Goal: Check status: Check status

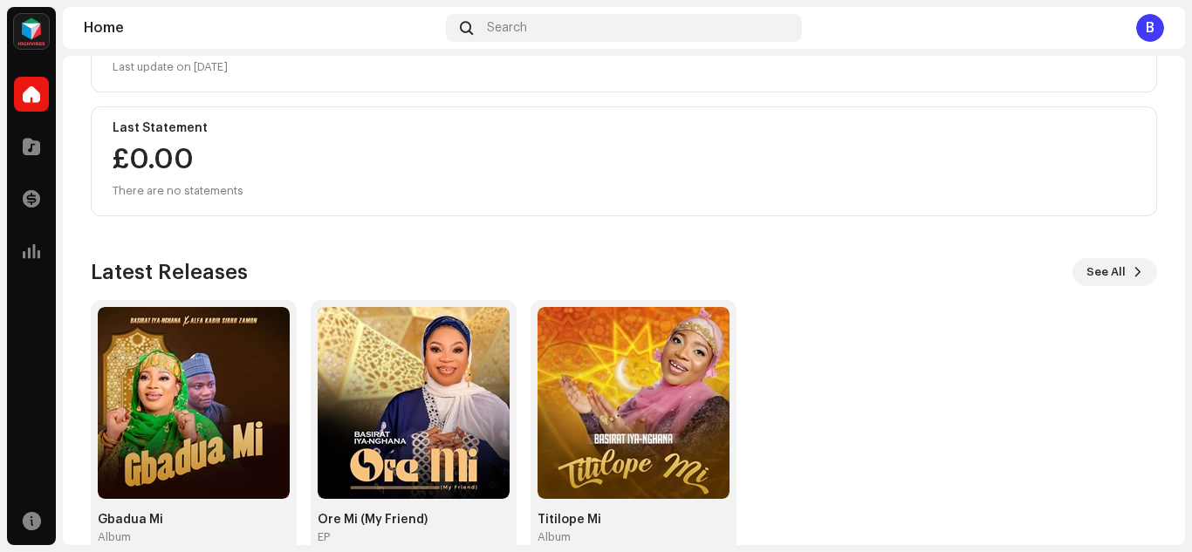
scroll to position [310, 0]
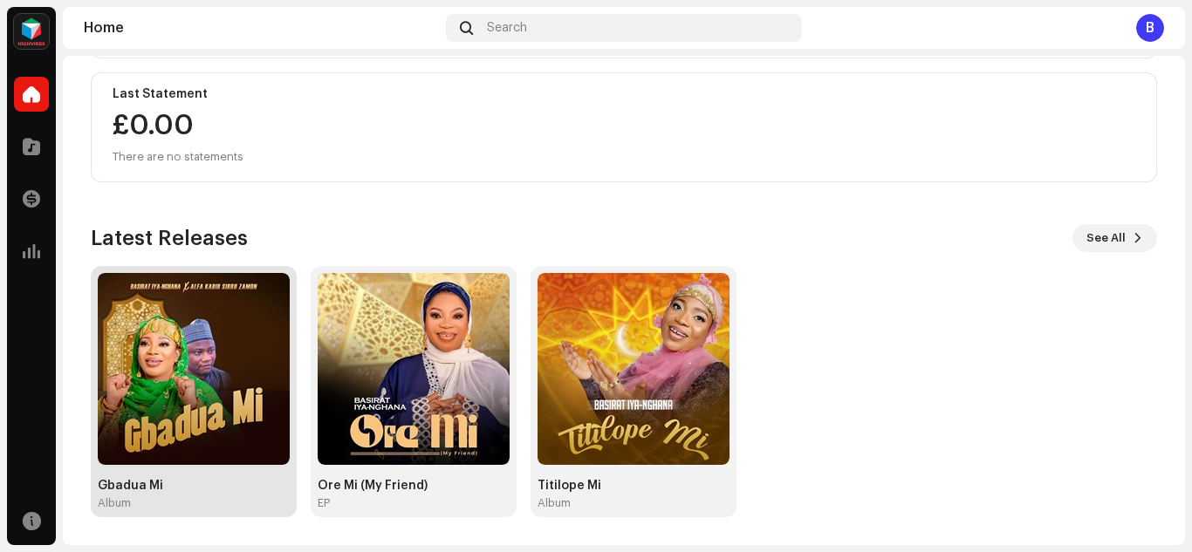
click at [243, 391] on img at bounding box center [194, 369] width 192 height 192
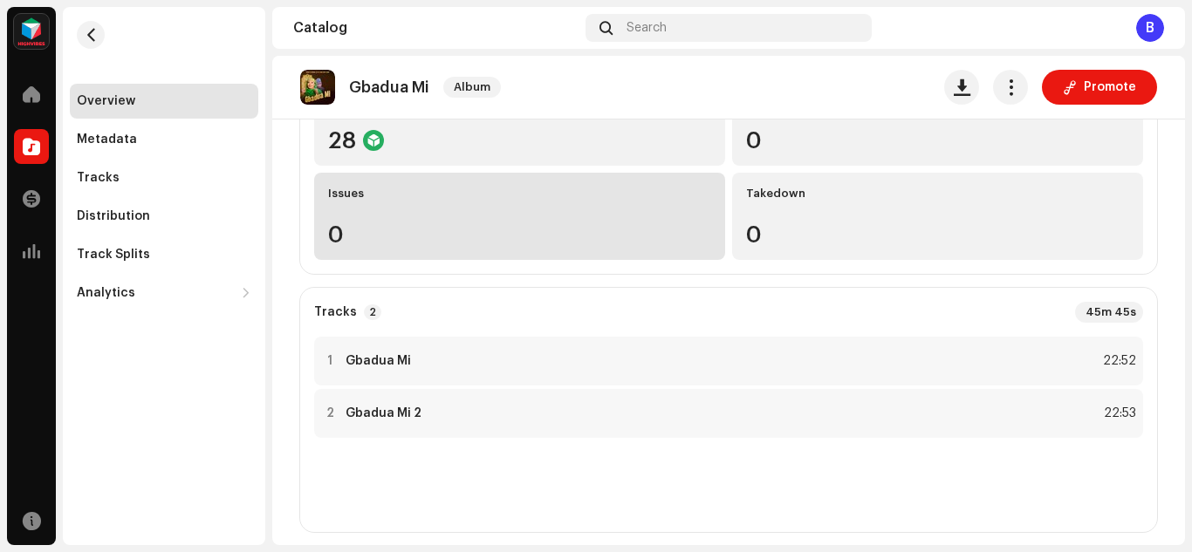
scroll to position [235, 0]
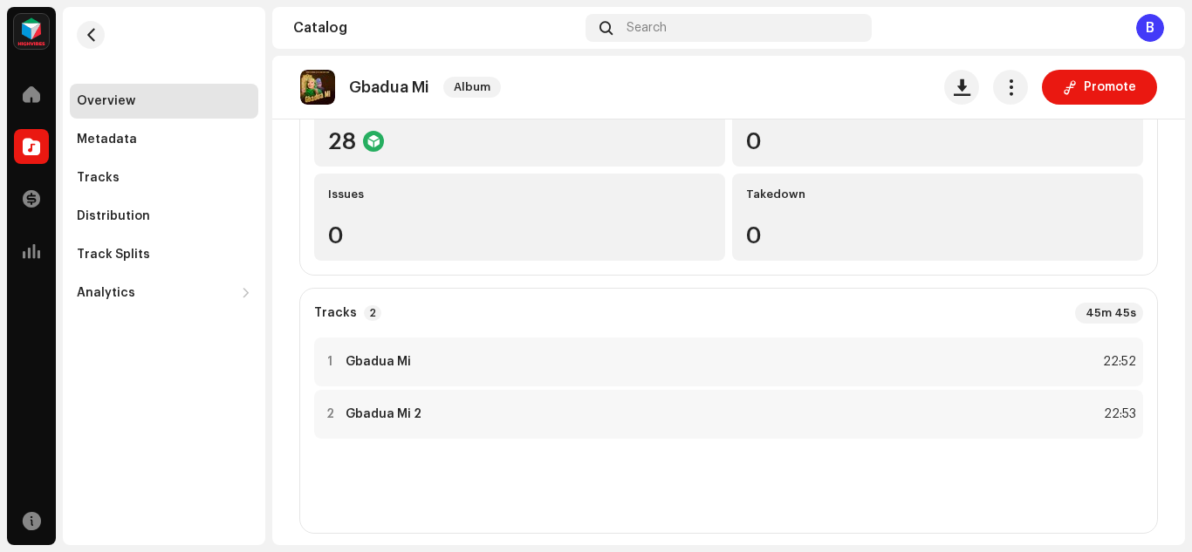
click at [396, 142] on re-o-release-hero "Gbadua Mi Album Promote Gbadua Mi Album Basirat Iya-nghana +1 Iya-nghana 731648…" at bounding box center [728, 126] width 912 height 140
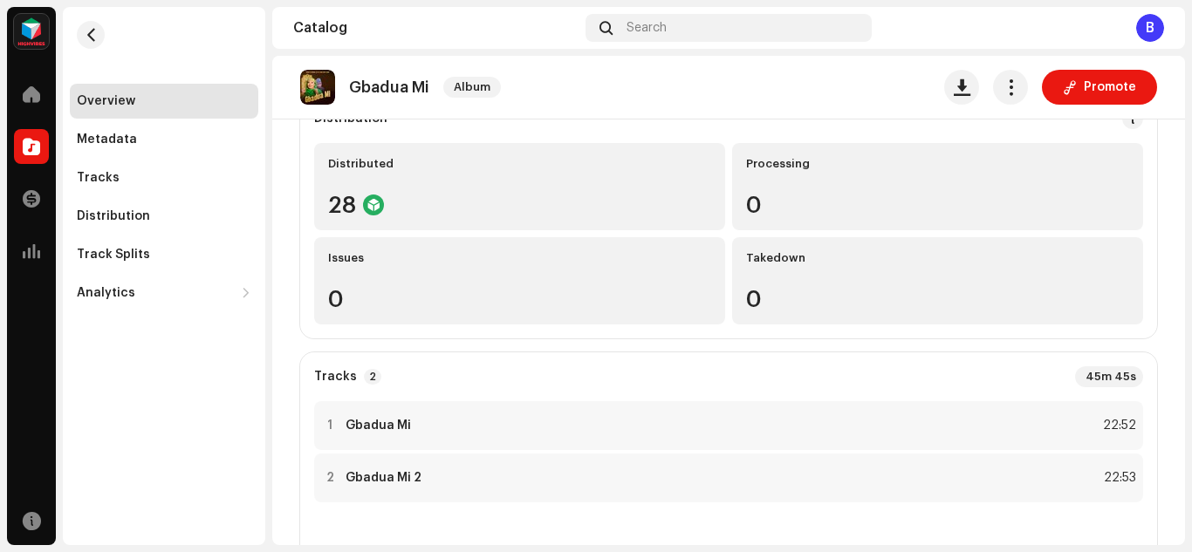
click at [379, 176] on re-o-release-hero "Gbadua Mi Album Promote Gbadua Mi Album Basirat Iya-nghana +1 Iya-nghana 731648…" at bounding box center [728, 126] width 912 height 140
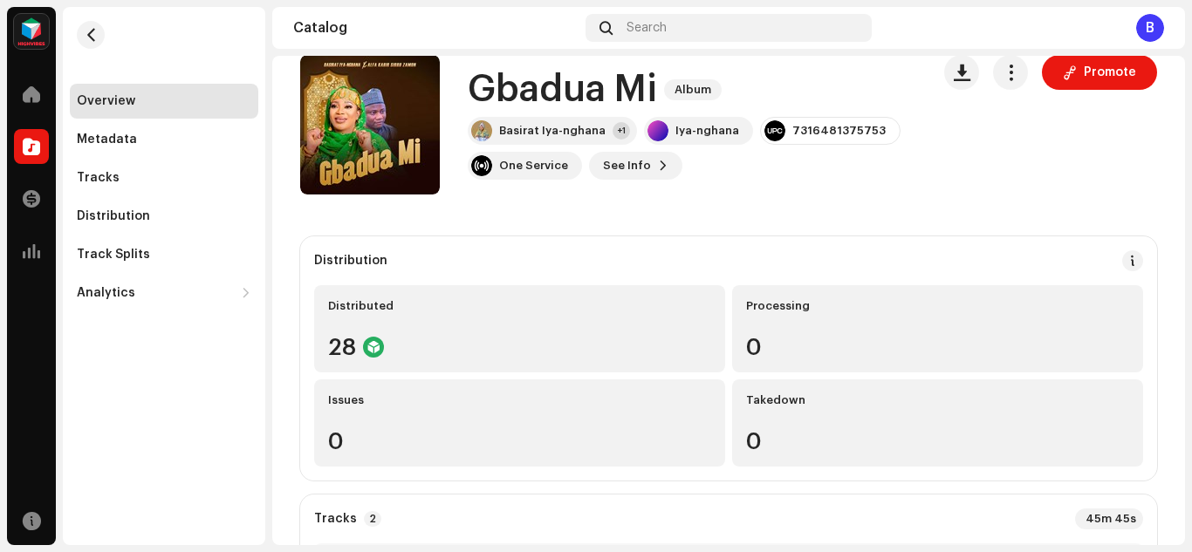
scroll to position [28, 0]
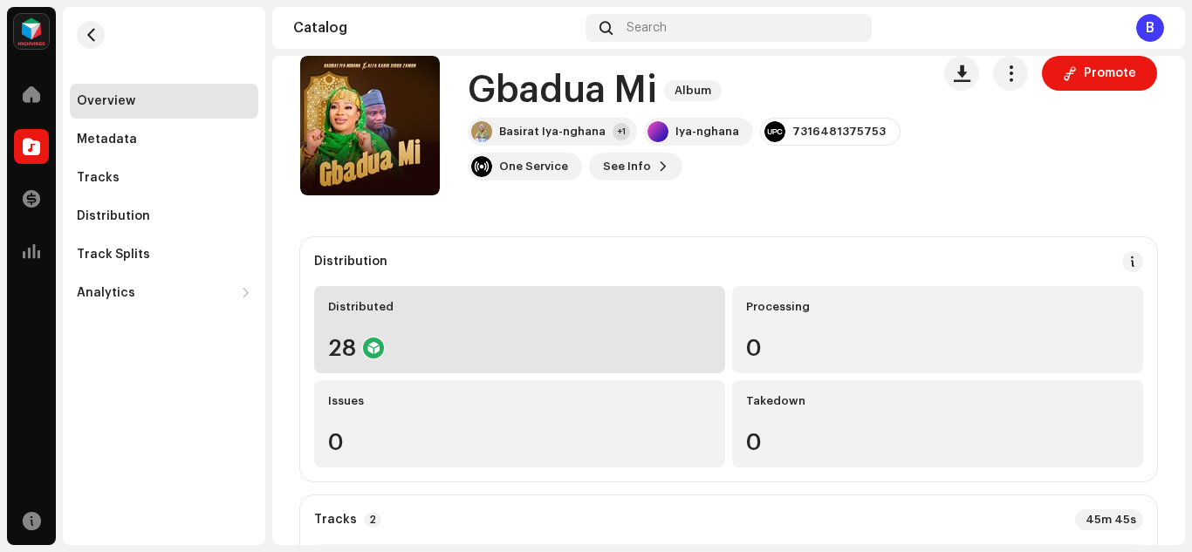
click at [476, 337] on div "28" at bounding box center [519, 348] width 383 height 23
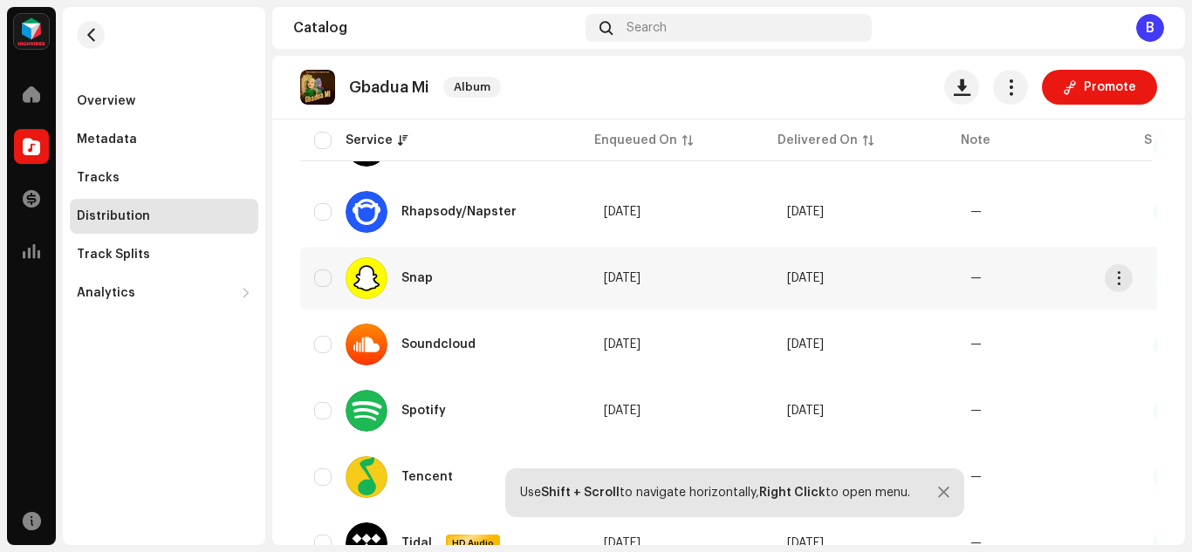
scroll to position [1407, 0]
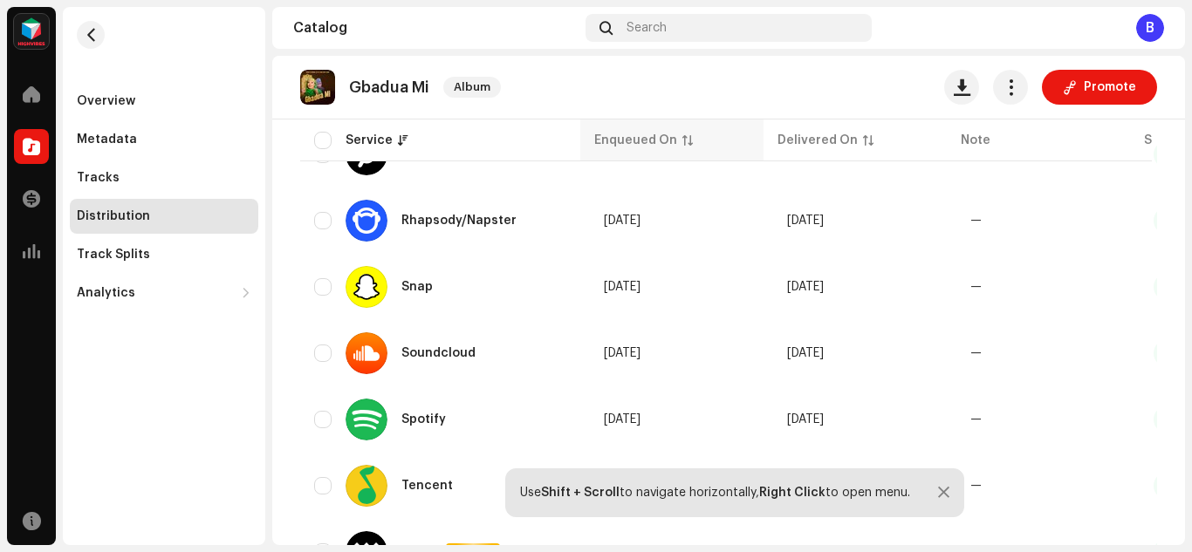
click at [613, 141] on div "Enqueued On" at bounding box center [635, 140] width 83 height 17
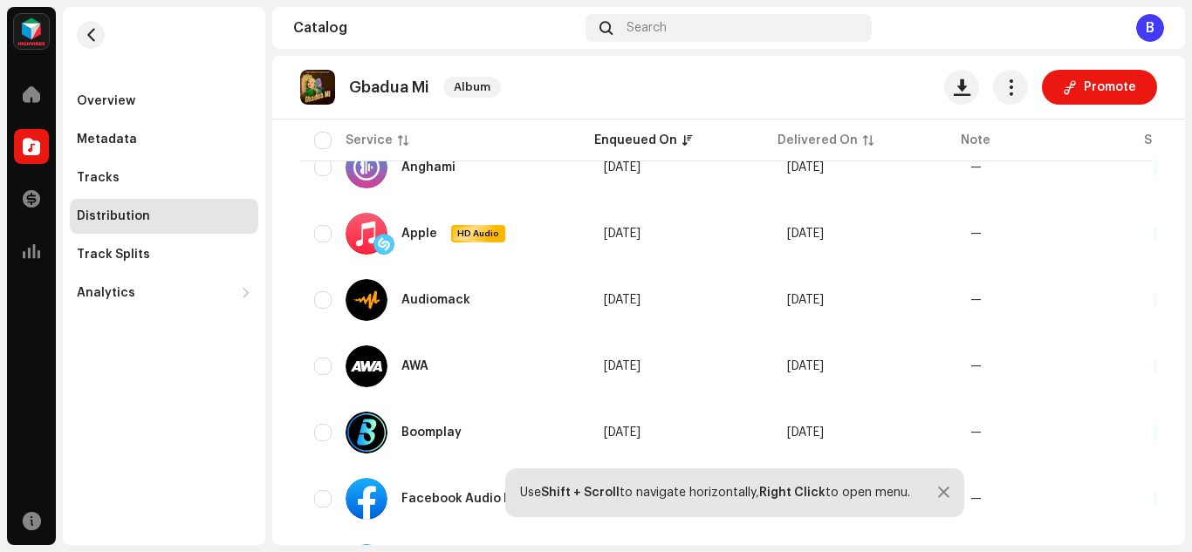
scroll to position [334, 0]
click at [828, 135] on div "Delivered On" at bounding box center [817, 140] width 80 height 17
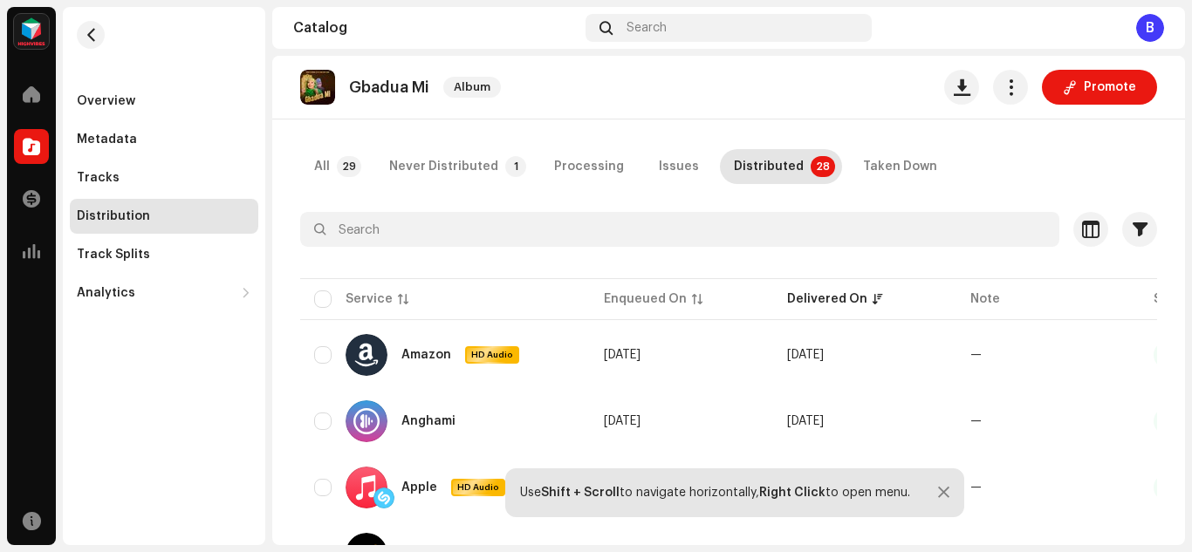
scroll to position [82, 0]
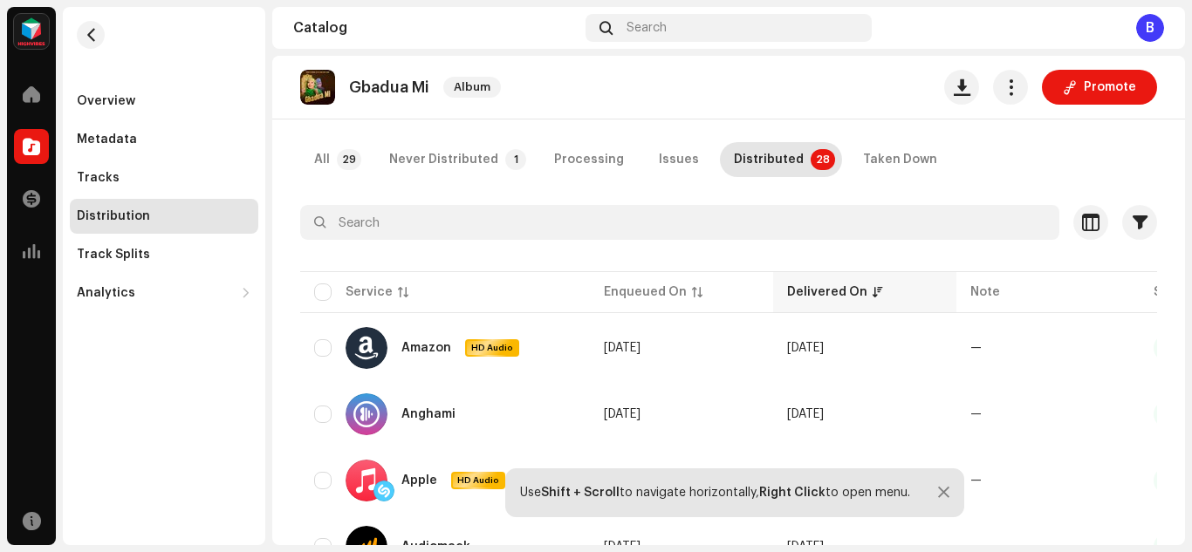
click at [805, 304] on th "Delivered On" at bounding box center [864, 292] width 183 height 42
click at [638, 298] on div "Enqueued On" at bounding box center [645, 292] width 83 height 17
click at [872, 290] on p-sorticon at bounding box center [877, 292] width 10 height 10
click at [818, 290] on div "Delivered On" at bounding box center [827, 292] width 80 height 17
click at [400, 293] on p-sorticon at bounding box center [403, 292] width 10 height 10
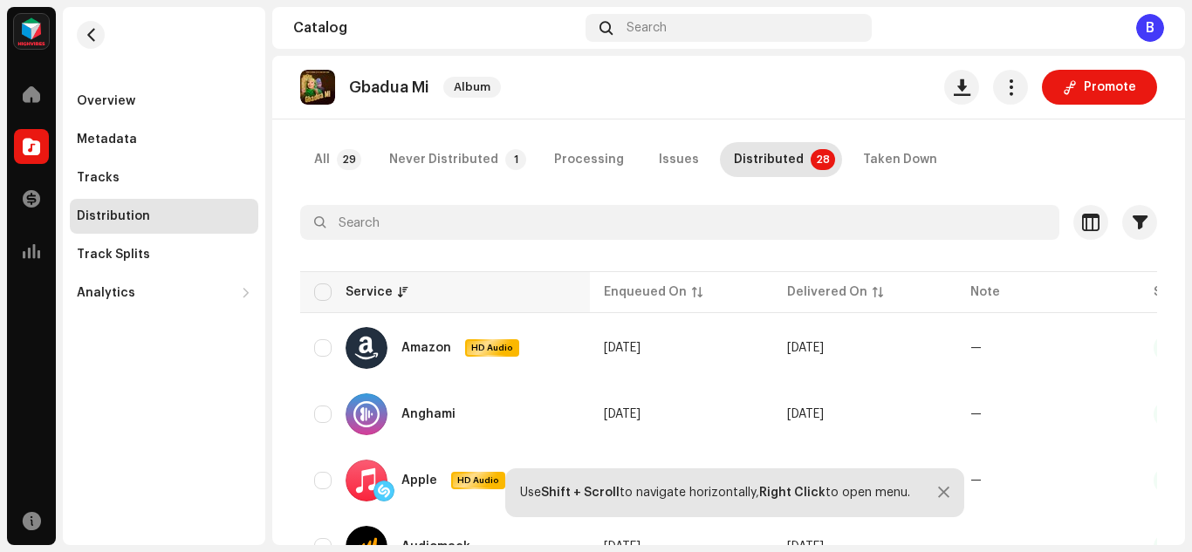
click at [398, 290] on p-sorticon at bounding box center [403, 292] width 10 height 10
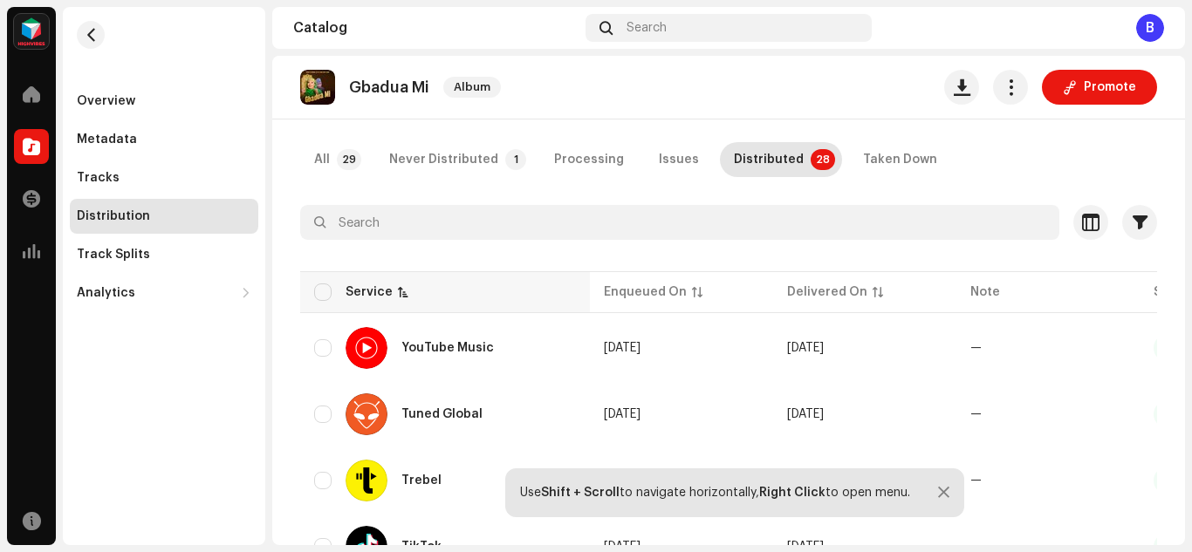
click at [367, 292] on div "Service" at bounding box center [368, 292] width 47 height 17
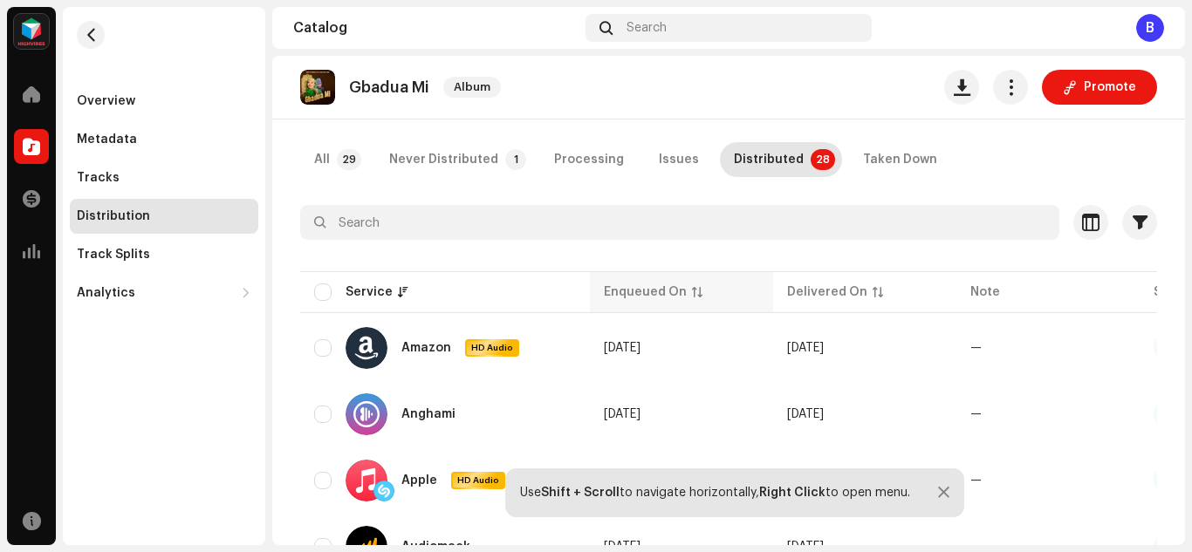
click at [650, 290] on div "Enqueued On" at bounding box center [645, 292] width 83 height 17
click at [798, 285] on div "Delivered On" at bounding box center [827, 292] width 80 height 17
drag, startPoint x: 1034, startPoint y: 277, endPoint x: 995, endPoint y: 299, distance: 44.1
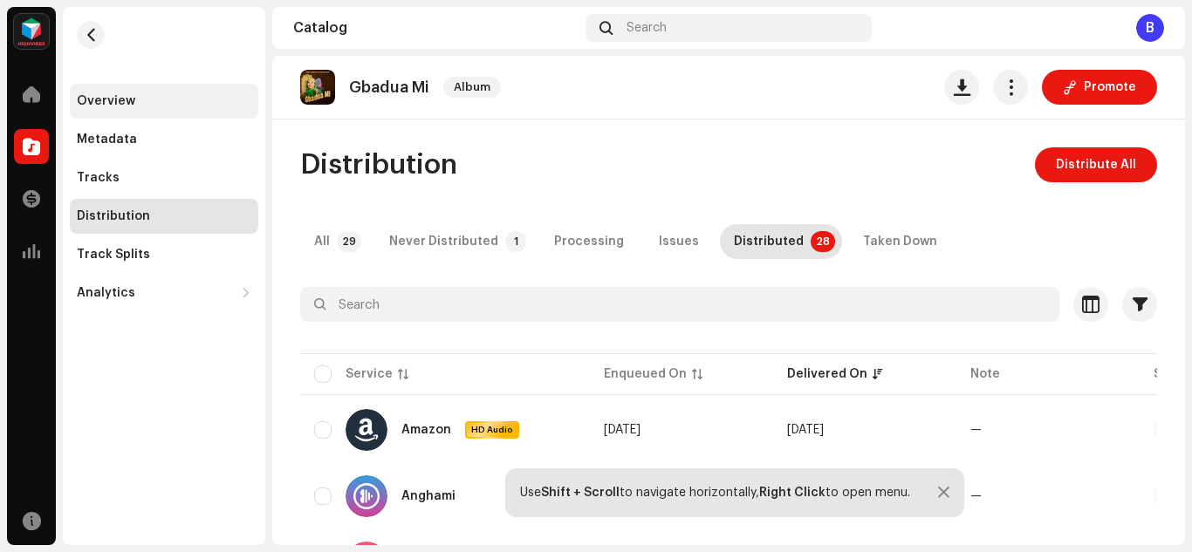
click at [129, 104] on div "Overview" at bounding box center [106, 101] width 58 height 14
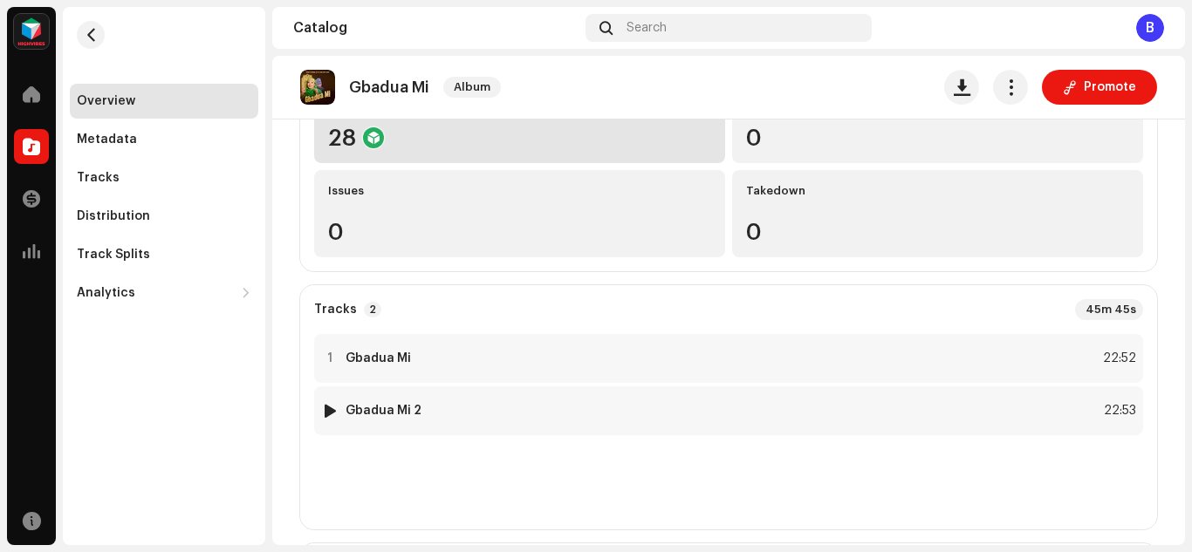
scroll to position [253, 0]
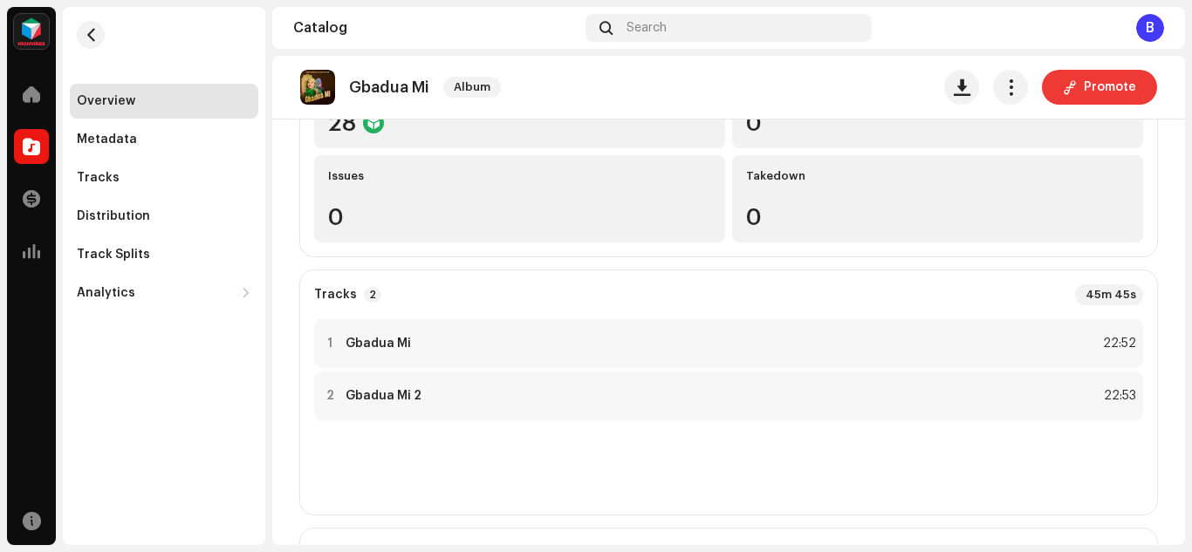
click at [1090, 82] on span "Promote" at bounding box center [1109, 87] width 52 height 35
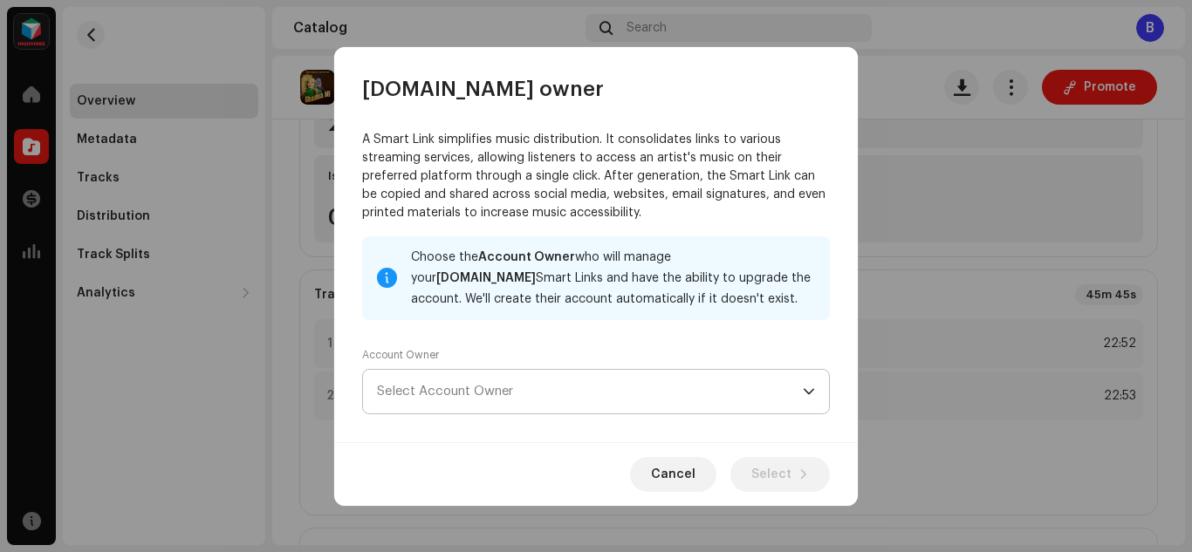
click at [741, 389] on span "Select Account Owner" at bounding box center [590, 392] width 426 height 44
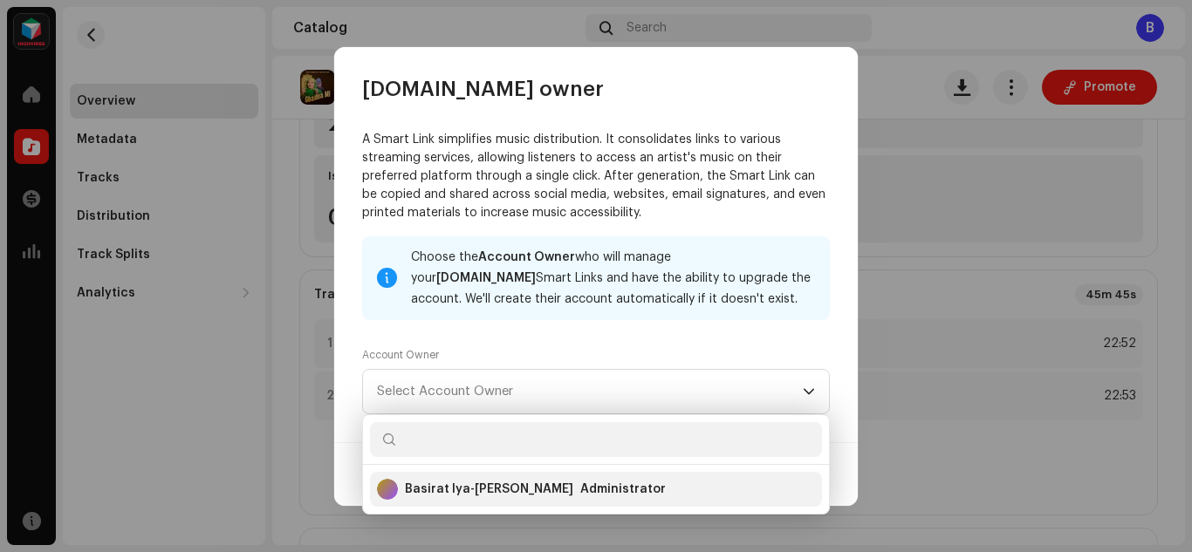
click at [591, 483] on div "Administrator" at bounding box center [622, 489] width 85 height 17
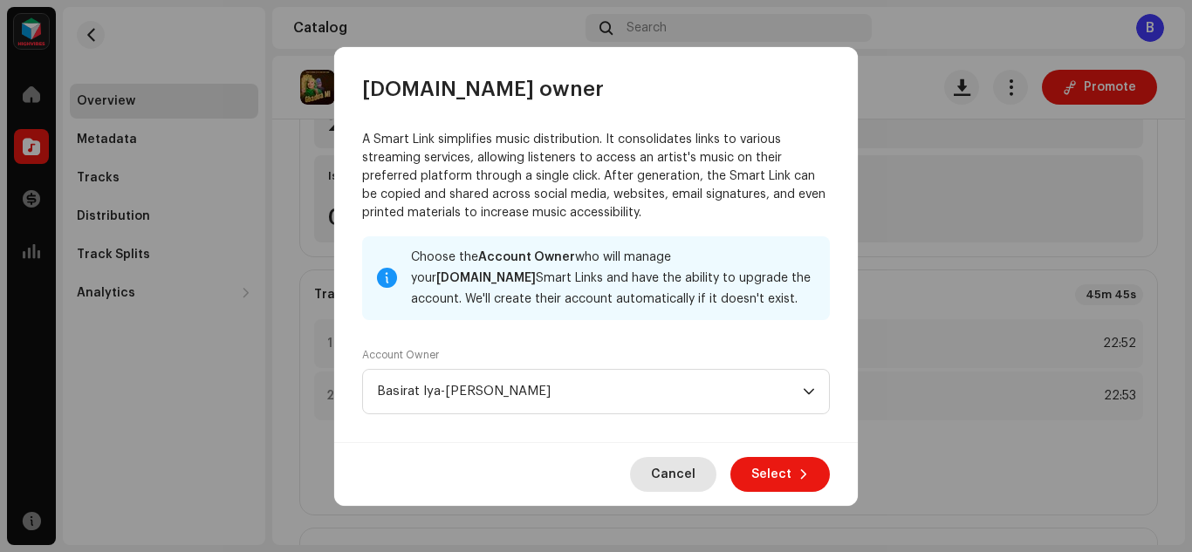
click at [666, 477] on span "Cancel" at bounding box center [673, 474] width 44 height 35
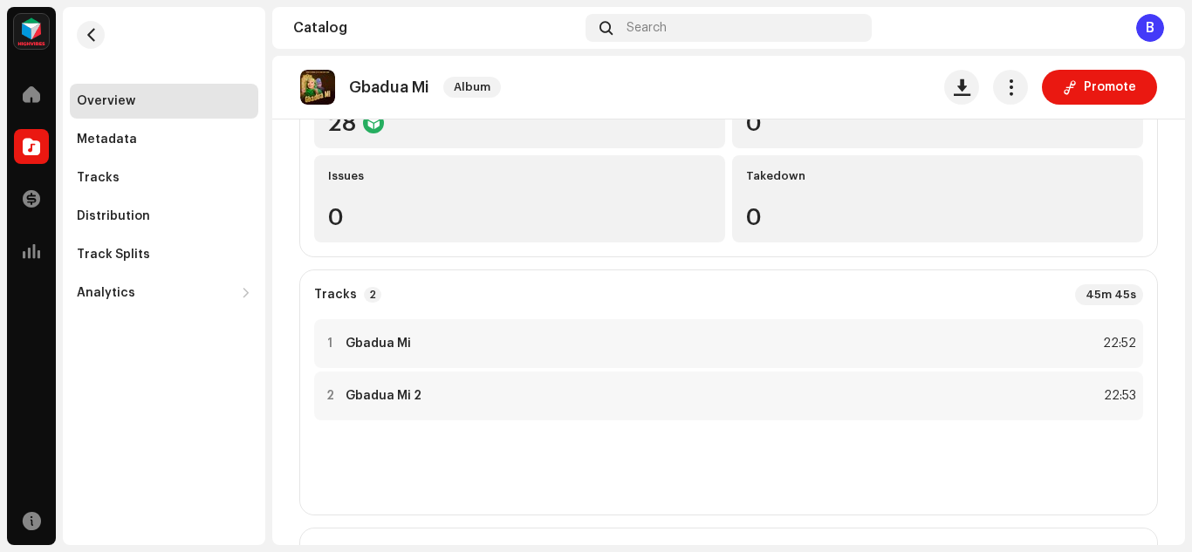
scroll to position [0, 0]
